Goal: Task Accomplishment & Management: Complete application form

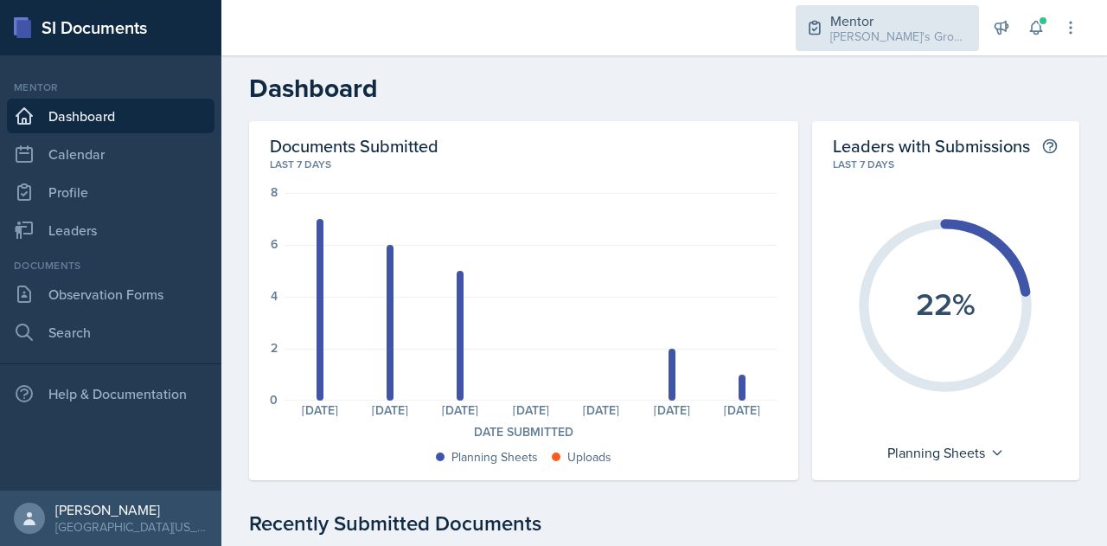
click at [858, 28] on div "[PERSON_NAME]'s Groups / Fall 2025" at bounding box center [899, 37] width 138 height 18
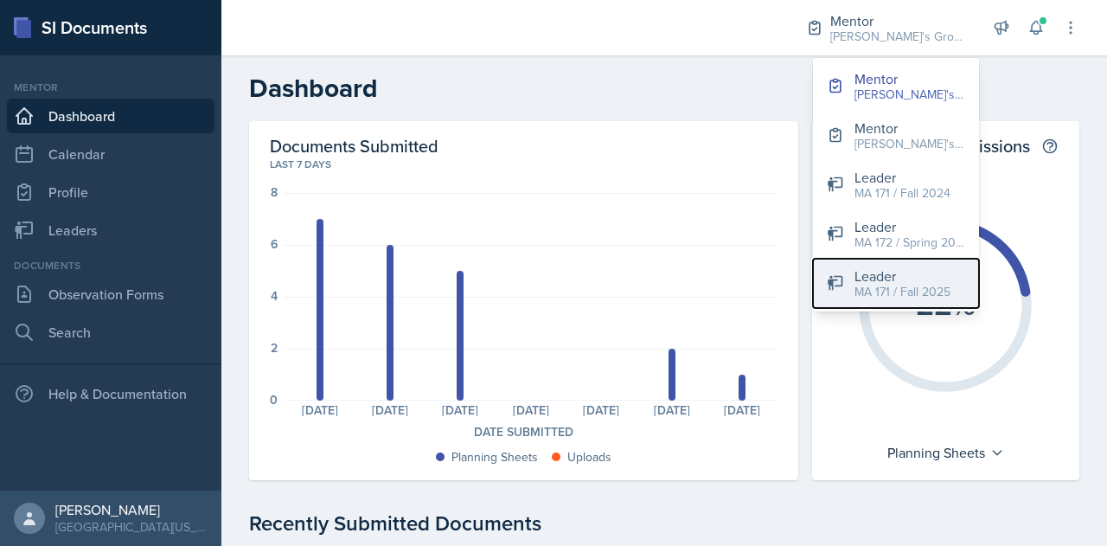
click at [919, 291] on div "MA 171 / Fall 2025" at bounding box center [903, 292] width 96 height 18
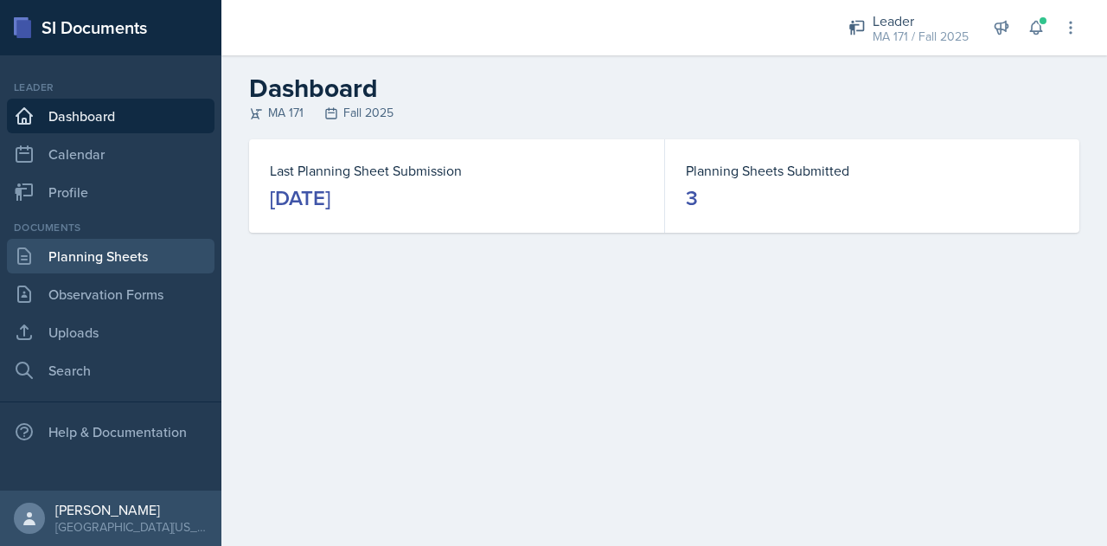
click at [149, 245] on link "Planning Sheets" at bounding box center [111, 256] width 208 height 35
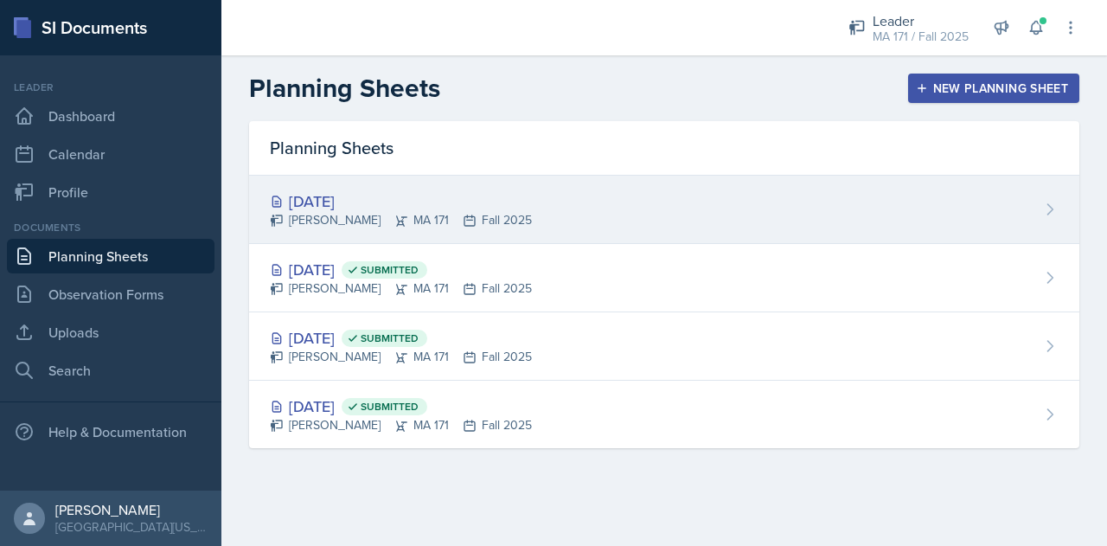
click at [471, 206] on div "[DATE]" at bounding box center [401, 200] width 262 height 23
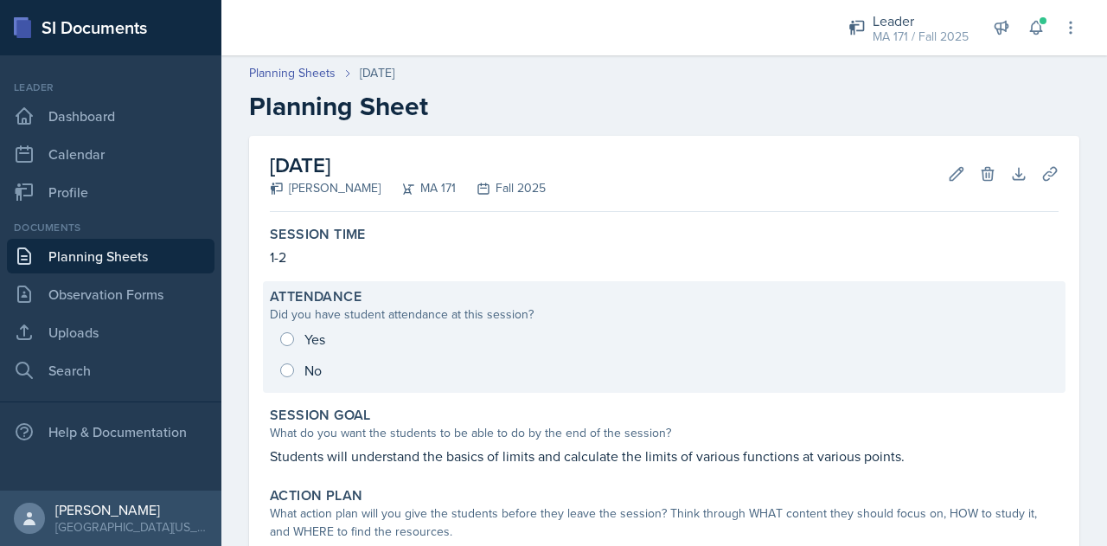
click at [351, 300] on label "Attendance" at bounding box center [316, 296] width 92 height 17
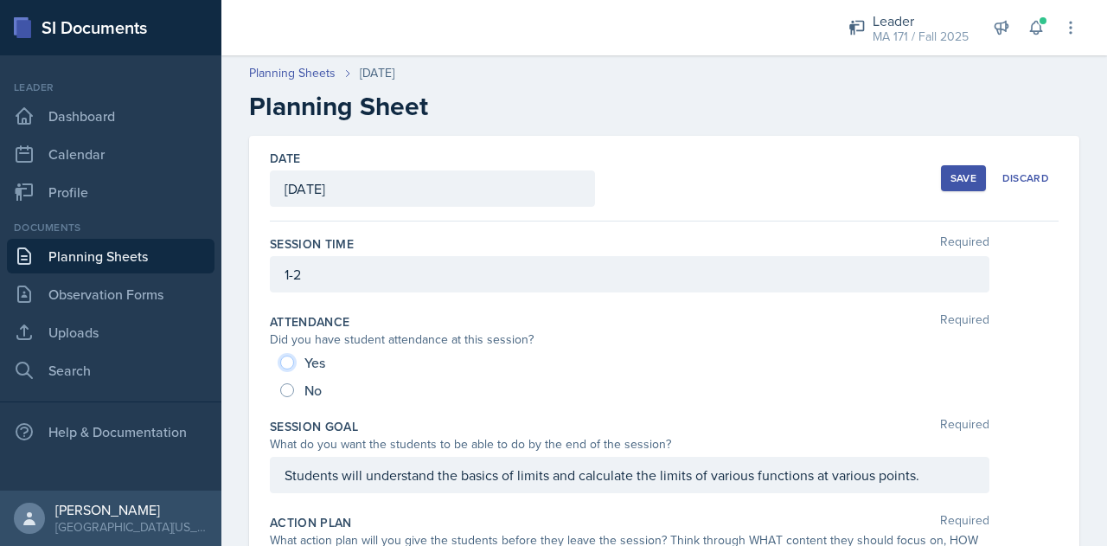
click at [291, 356] on input "Yes" at bounding box center [287, 362] width 14 height 14
radio input "true"
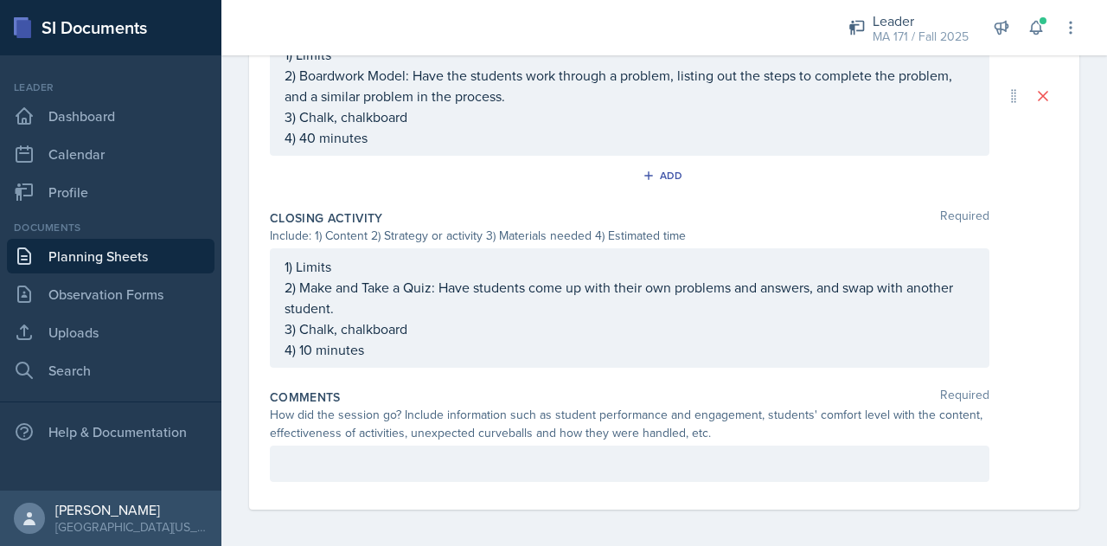
click at [369, 470] on div at bounding box center [630, 463] width 720 height 36
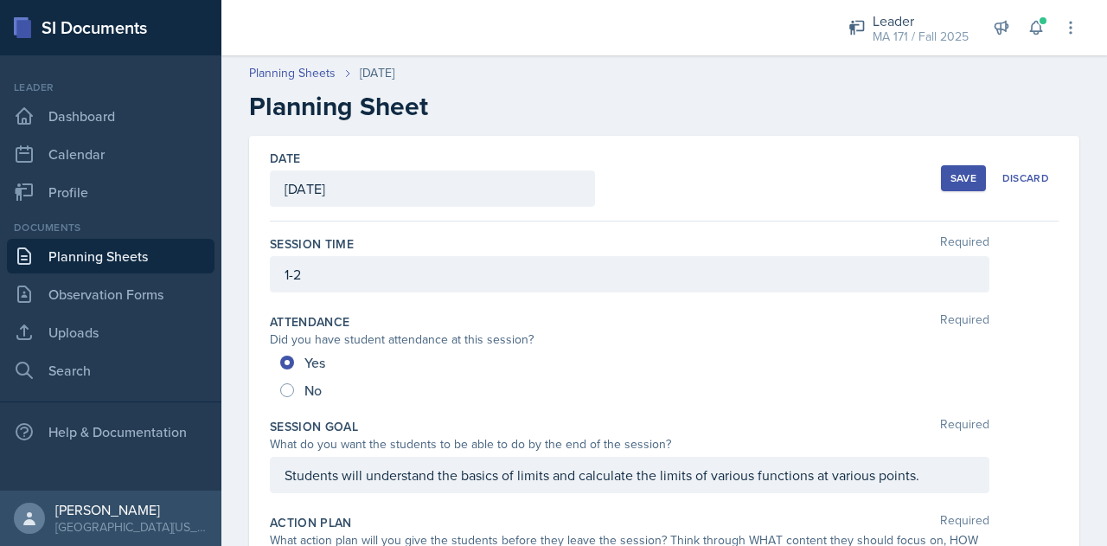
click at [965, 173] on button "Save" at bounding box center [963, 178] width 45 height 26
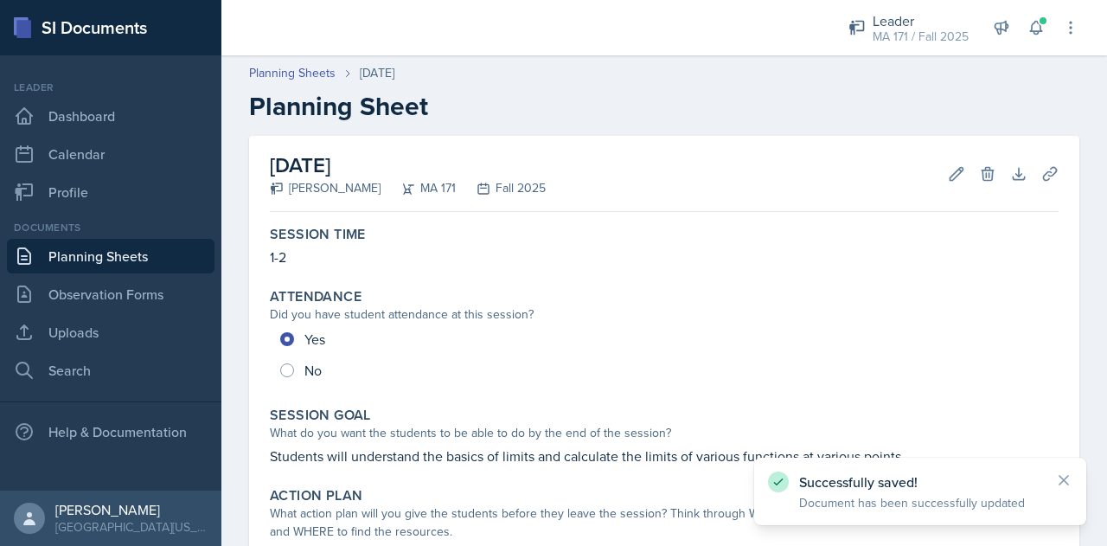
scroll to position [747, 0]
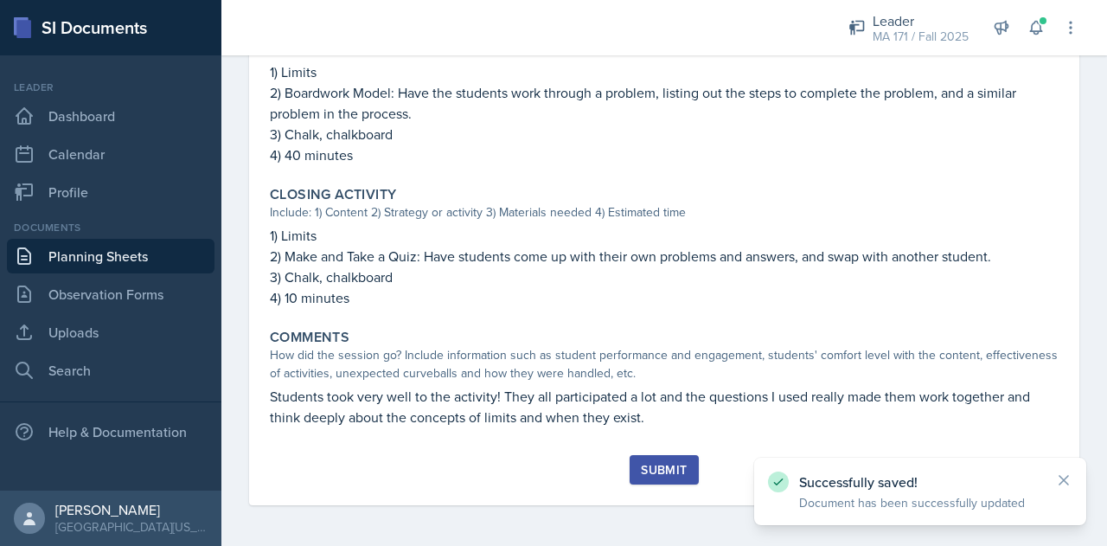
click at [641, 470] on div "Submit" at bounding box center [664, 470] width 46 height 14
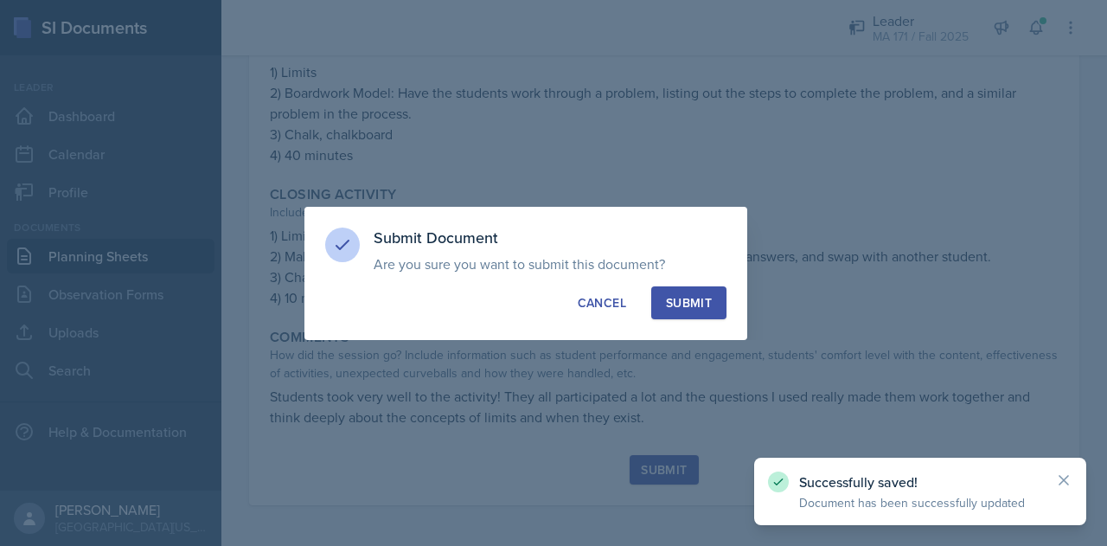
click at [672, 296] on div "Submit" at bounding box center [689, 302] width 46 height 17
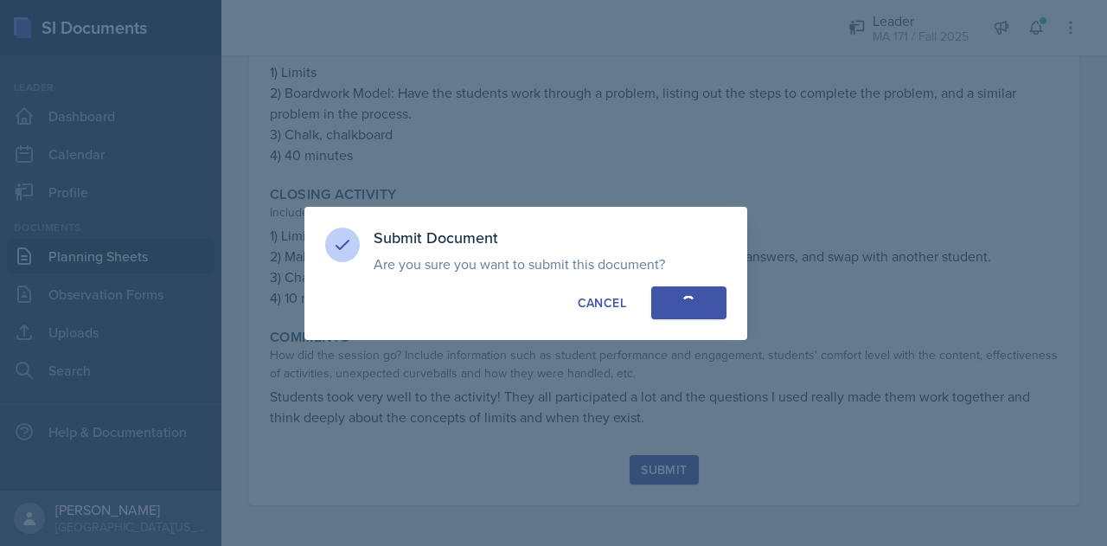
radio input "true"
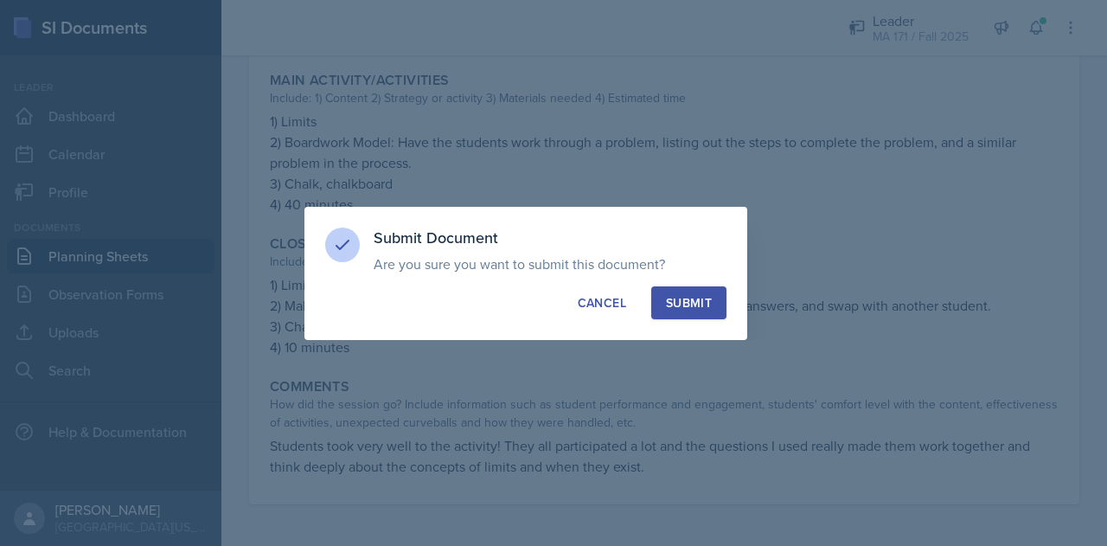
scroll to position [697, 0]
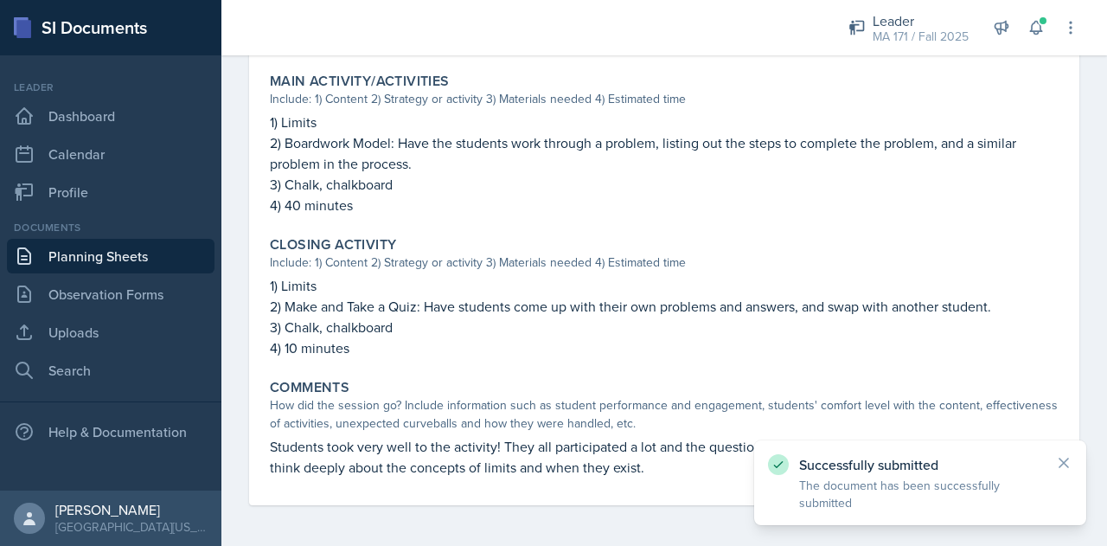
click at [190, 255] on link "Planning Sheets" at bounding box center [111, 256] width 208 height 35
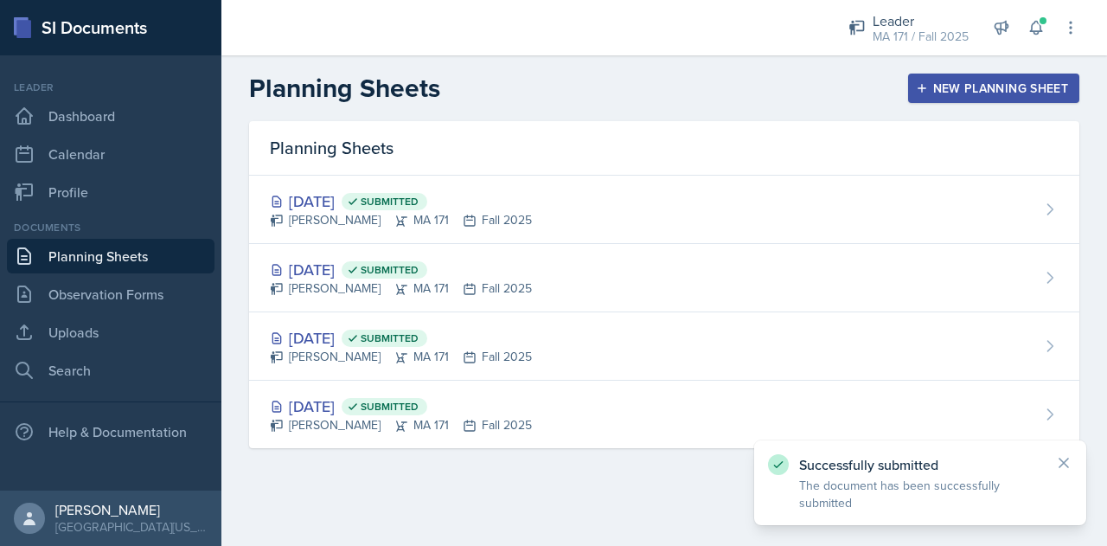
click at [984, 79] on button "New Planning Sheet" at bounding box center [993, 88] width 171 height 29
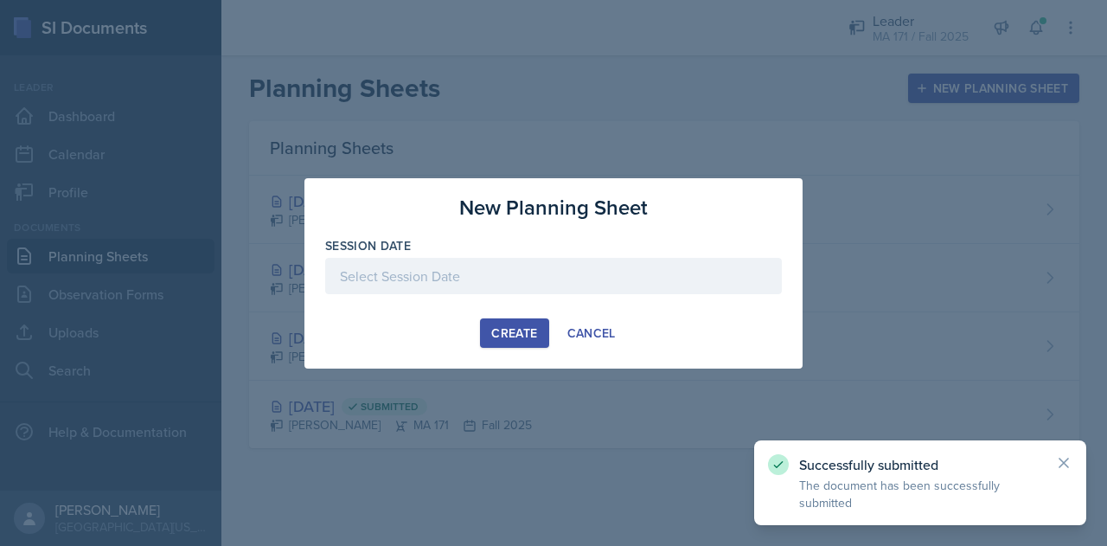
click at [545, 276] on div at bounding box center [553, 276] width 457 height 36
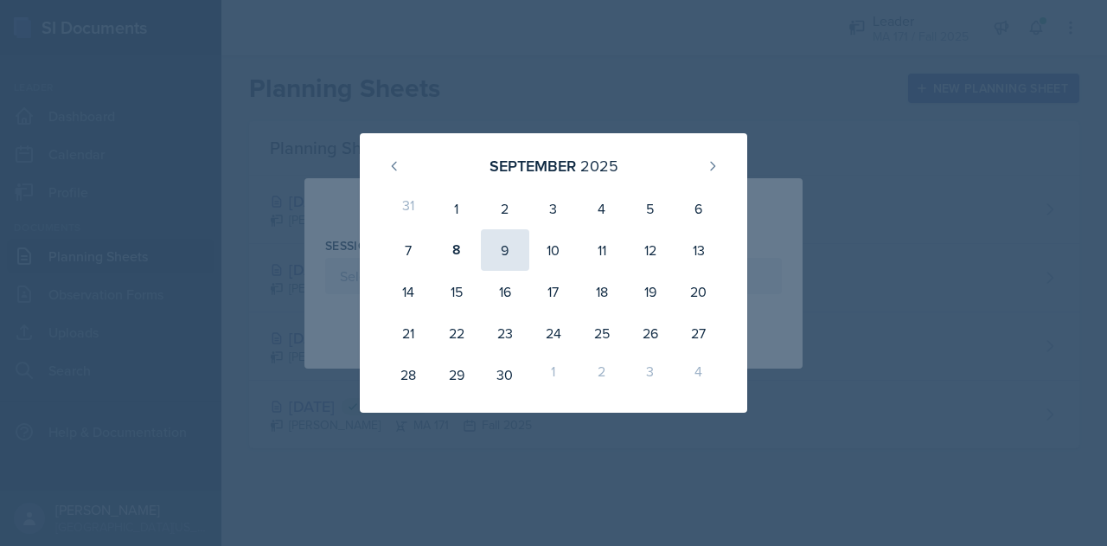
click at [496, 252] on div "9" at bounding box center [505, 250] width 48 height 42
type input "[DATE]"
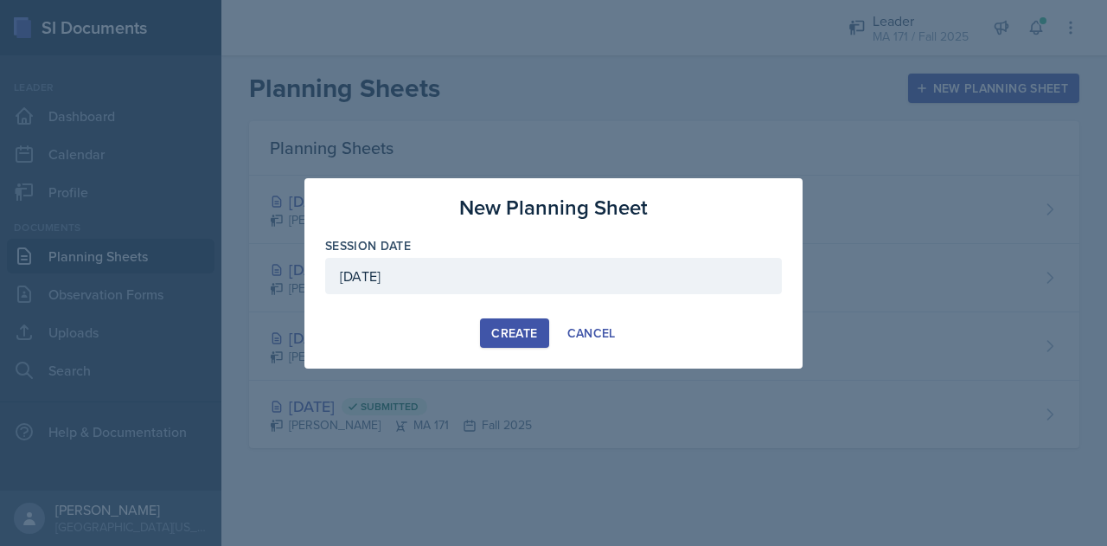
click at [538, 338] on button "Create" at bounding box center [514, 332] width 68 height 29
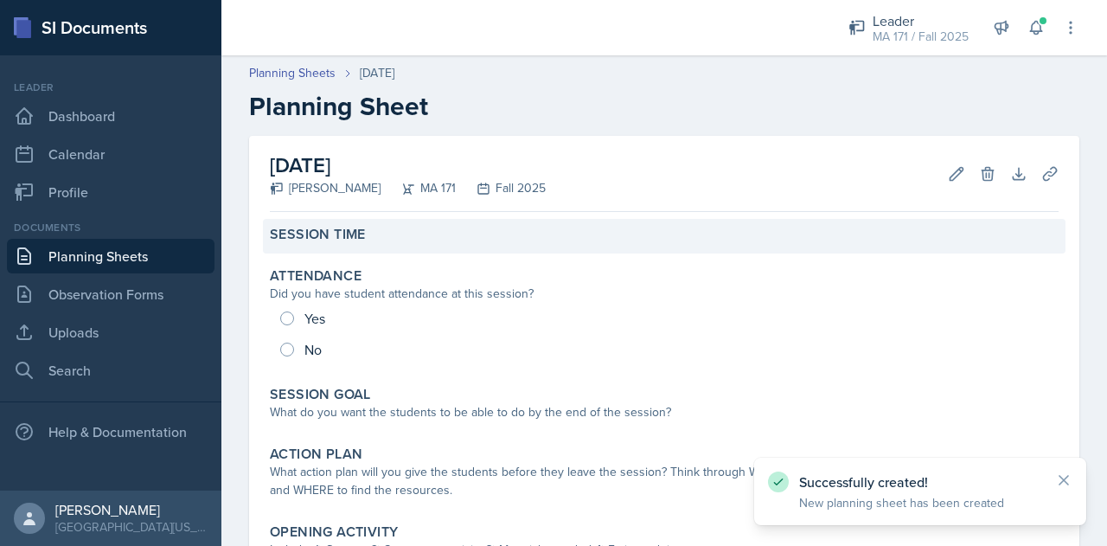
click at [358, 236] on label "Session Time" at bounding box center [318, 234] width 96 height 17
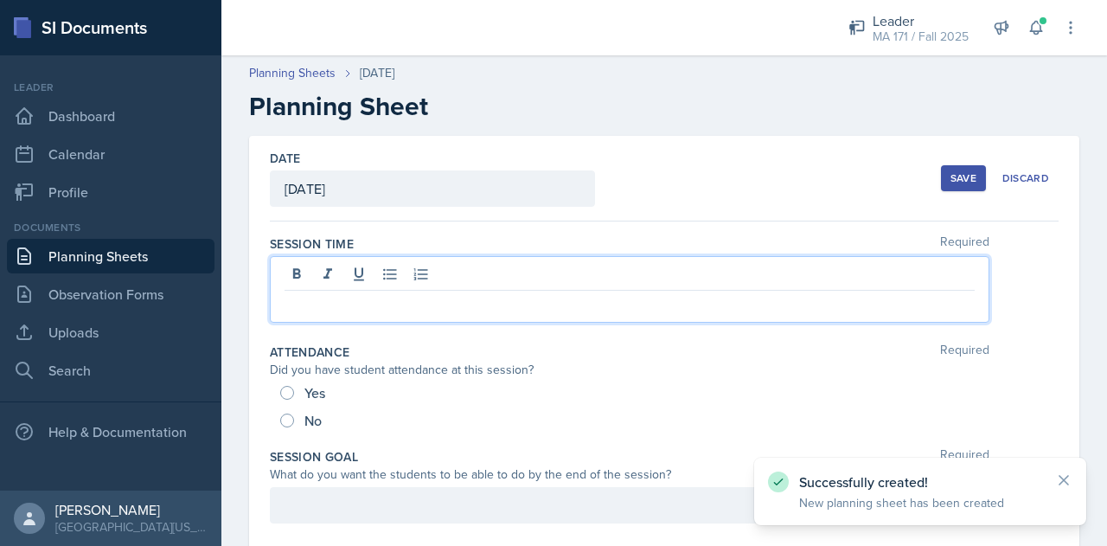
click at [416, 273] on div at bounding box center [630, 289] width 720 height 67
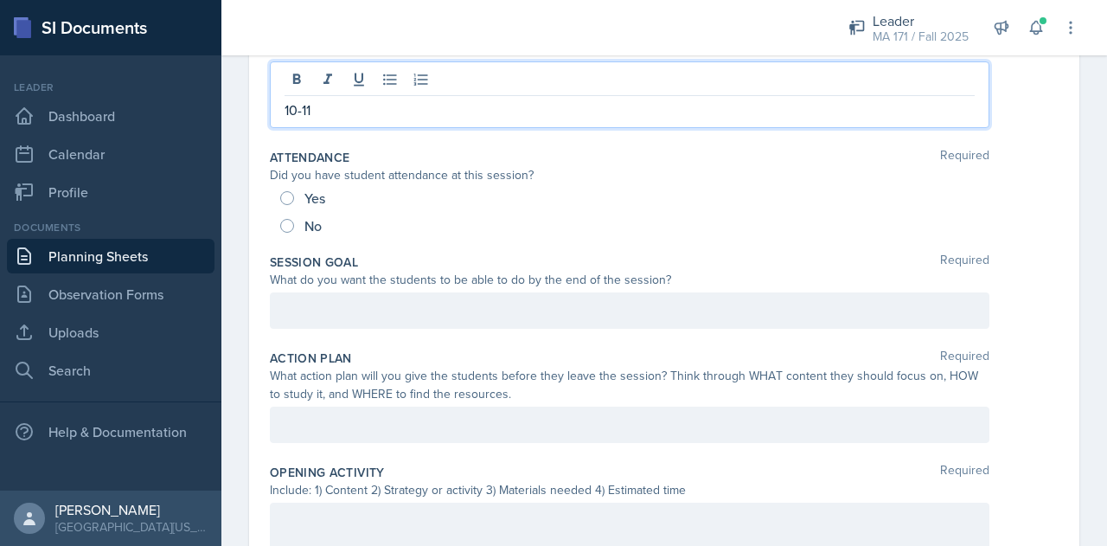
click at [372, 314] on p at bounding box center [630, 310] width 690 height 21
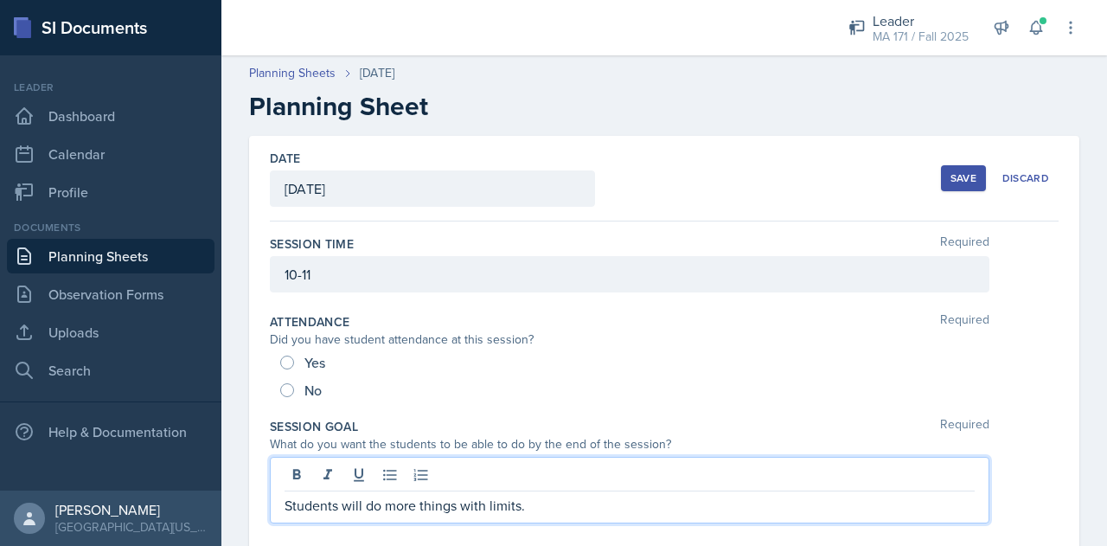
click at [955, 180] on div "Save" at bounding box center [964, 178] width 26 height 14
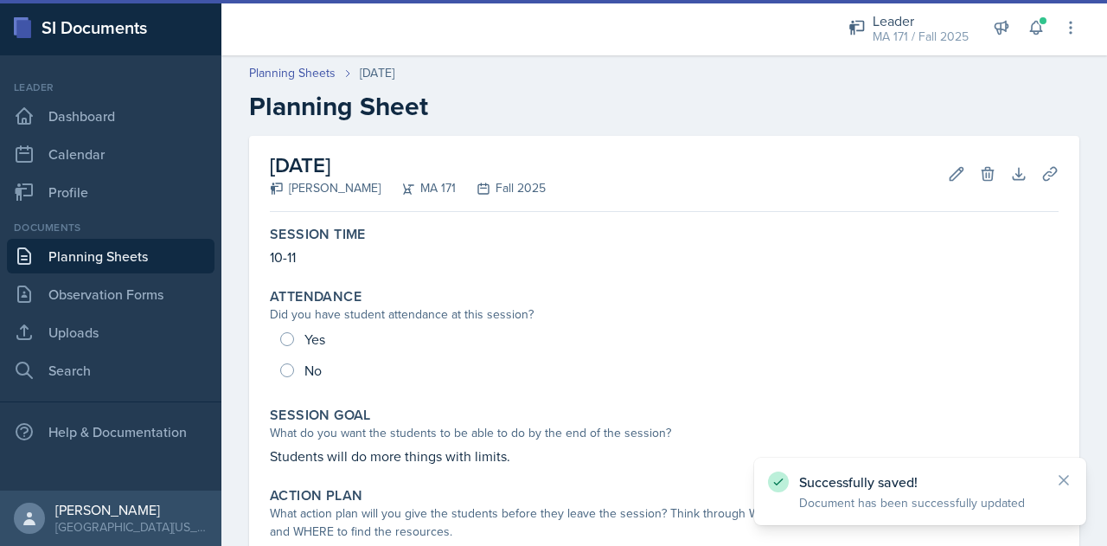
click at [161, 257] on link "Planning Sheets" at bounding box center [111, 256] width 208 height 35
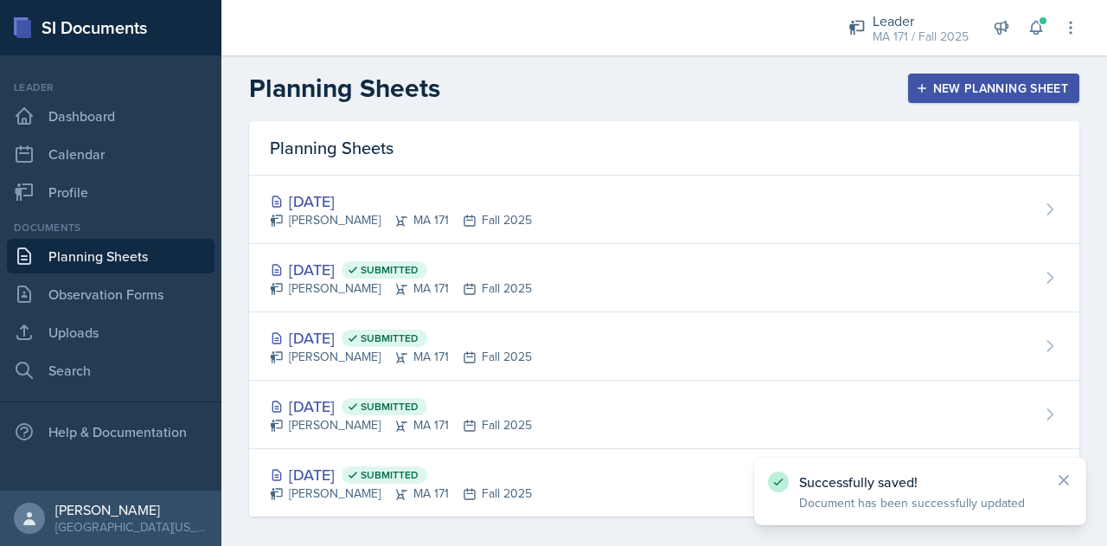
click at [962, 81] on div "New Planning Sheet" at bounding box center [993, 88] width 149 height 14
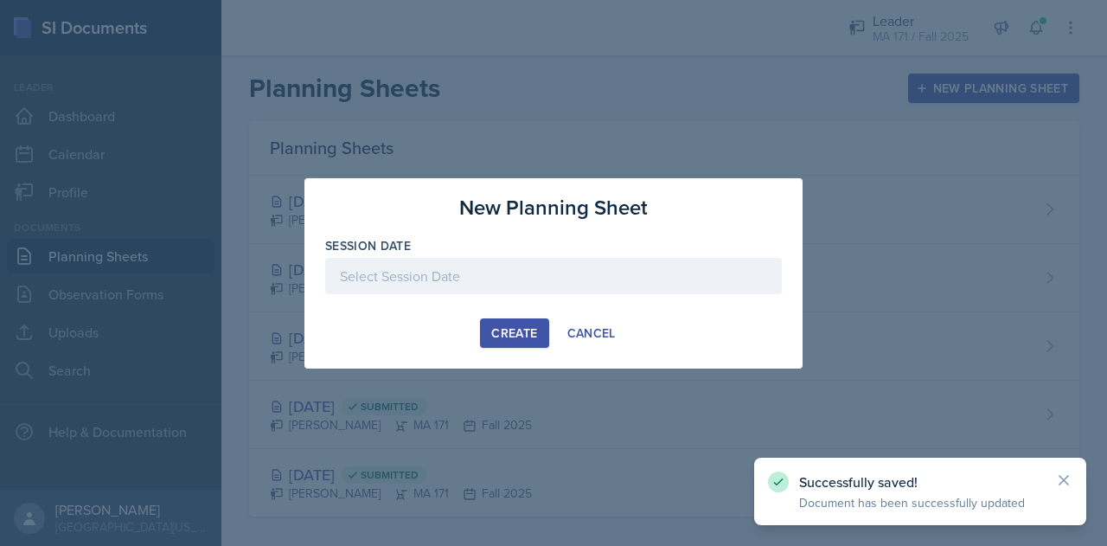
click at [536, 240] on div "Session Date" at bounding box center [553, 245] width 457 height 17
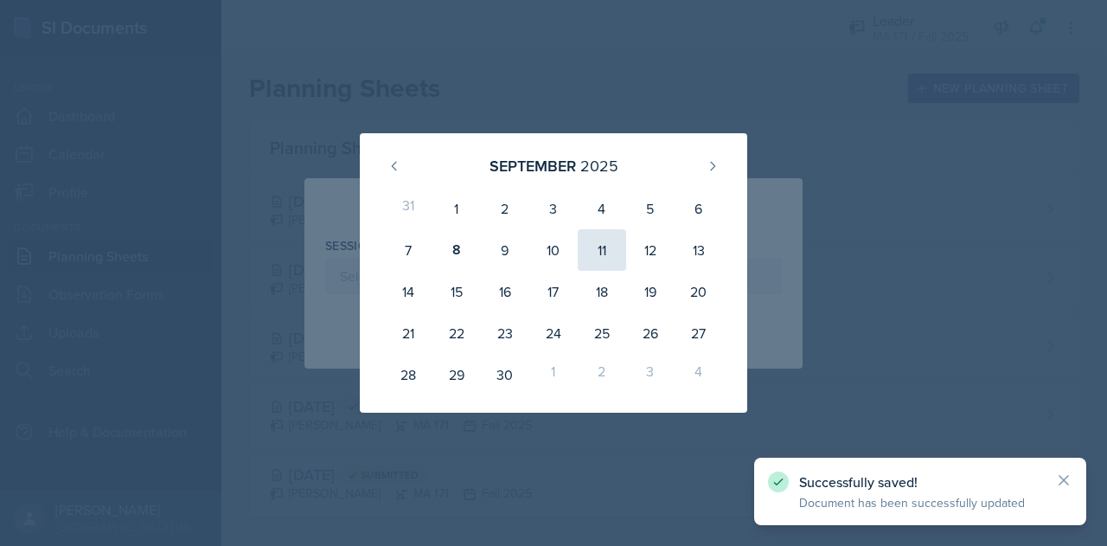
click at [599, 257] on div "11" at bounding box center [602, 250] width 48 height 42
type input "[DATE]"
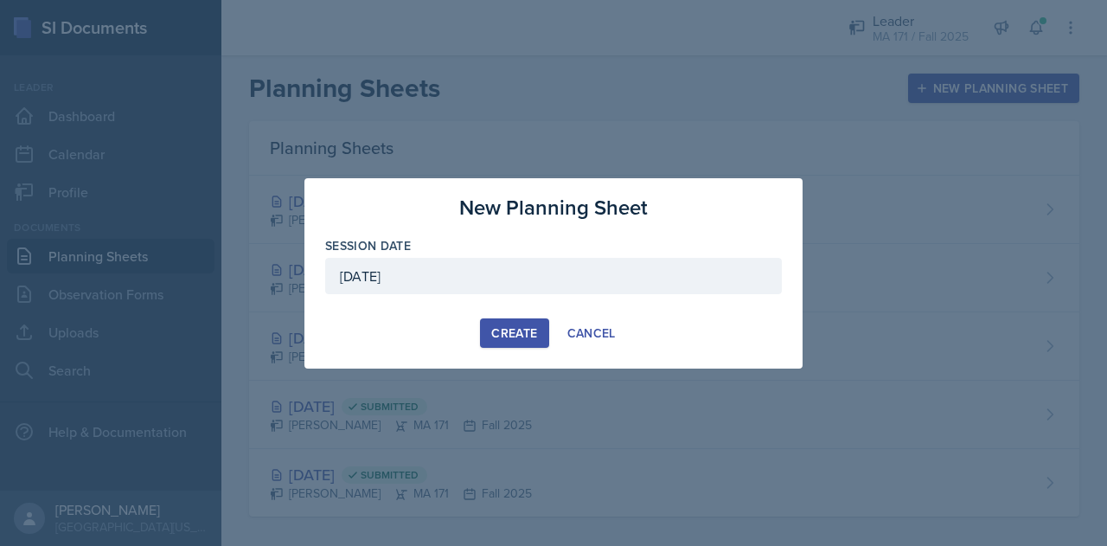
click at [514, 326] on div "Create" at bounding box center [514, 333] width 46 height 14
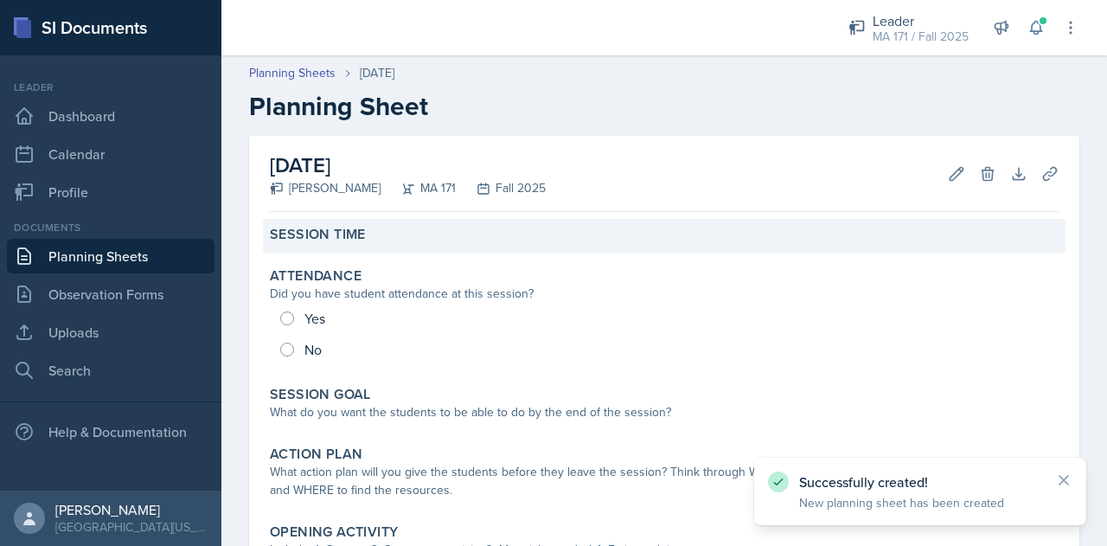
click at [421, 241] on div "Session Time" at bounding box center [664, 234] width 789 height 17
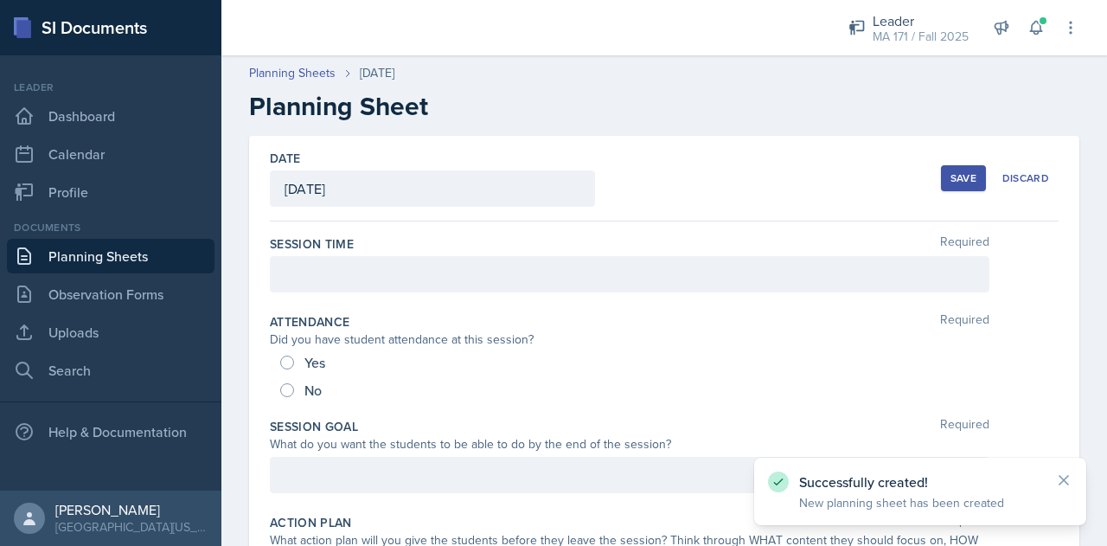
click at [417, 274] on div at bounding box center [630, 274] width 720 height 36
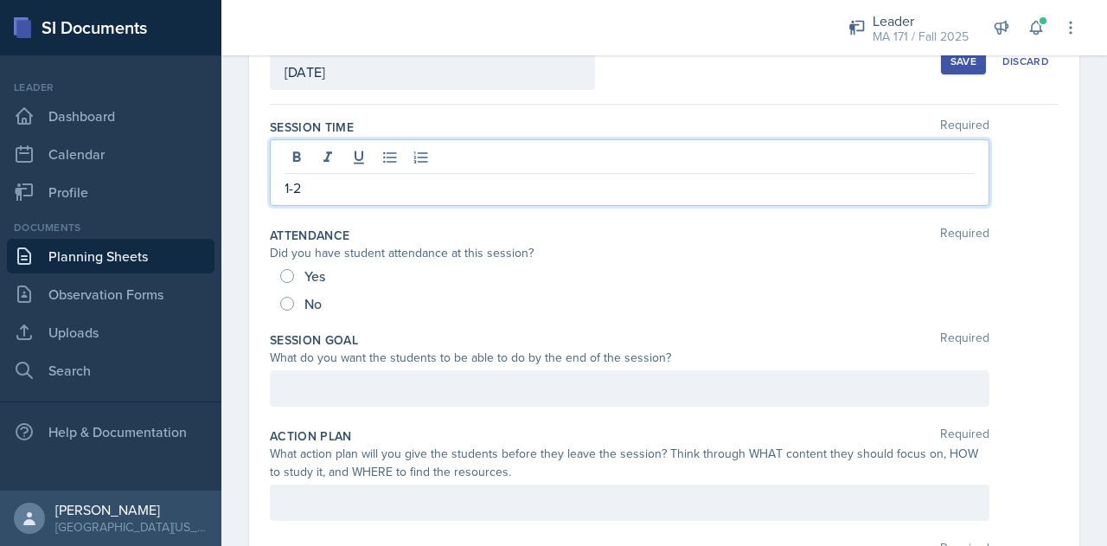
click at [382, 384] on p at bounding box center [630, 388] width 690 height 21
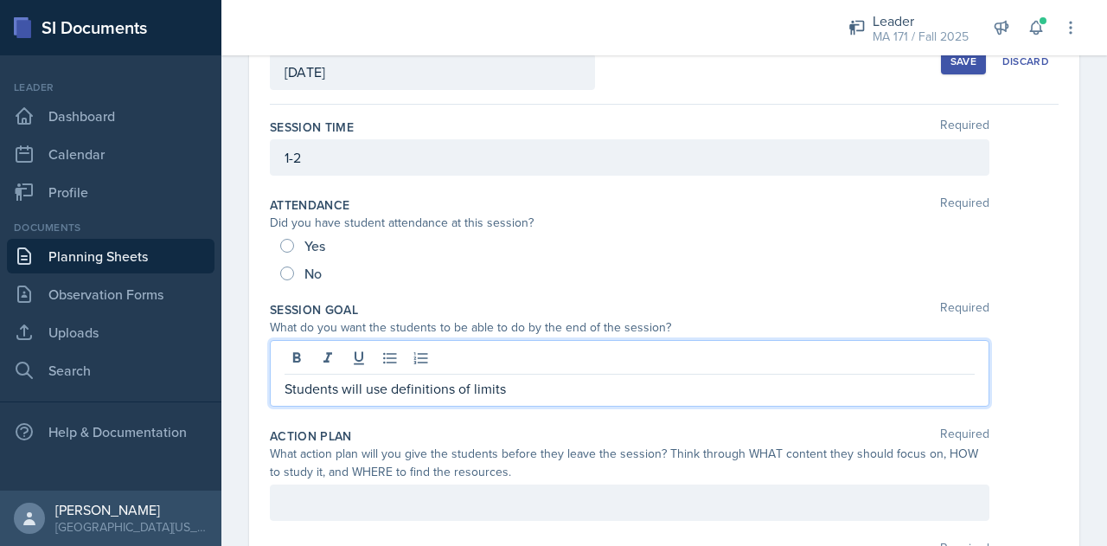
click at [517, 388] on p "Students will use definitions of limits" at bounding box center [630, 388] width 690 height 21
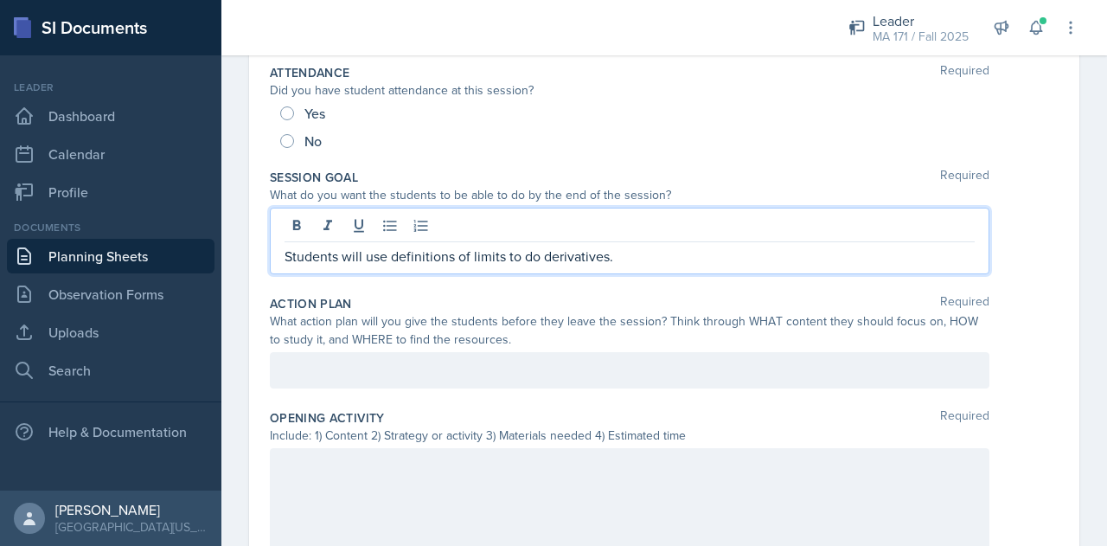
scroll to position [262, 0]
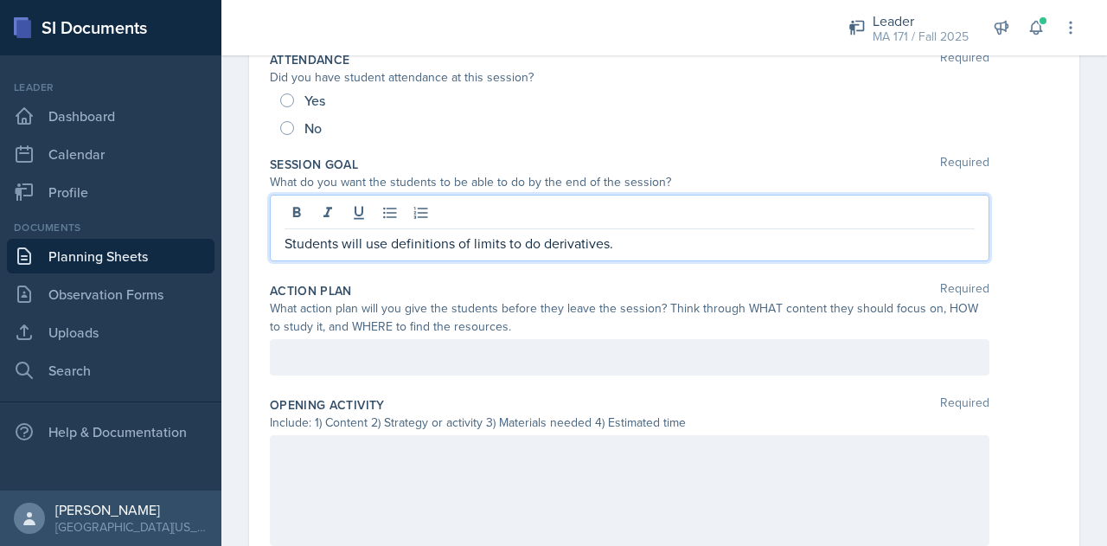
click at [586, 323] on div "What action plan will you give the students before they leave the session? Thin…" at bounding box center [630, 317] width 720 height 36
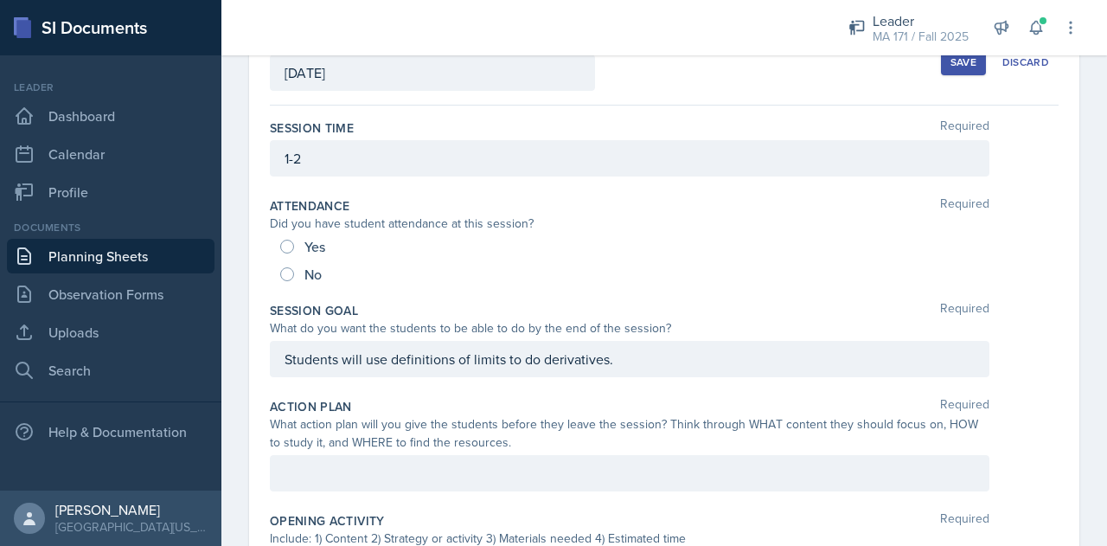
scroll to position [0, 0]
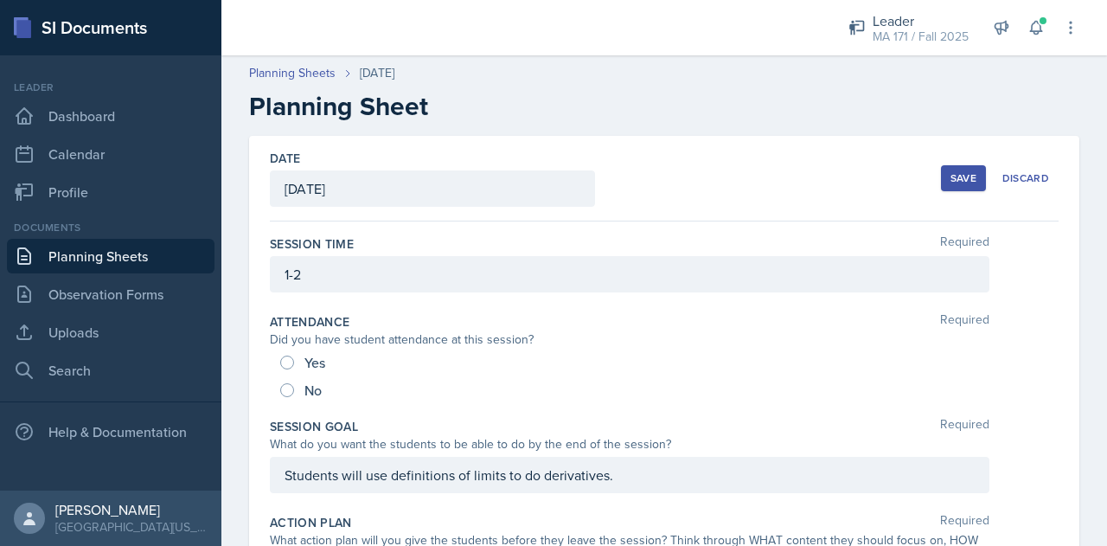
click at [951, 177] on div "Save" at bounding box center [964, 178] width 26 height 14
